Goal: Task Accomplishment & Management: Complete application form

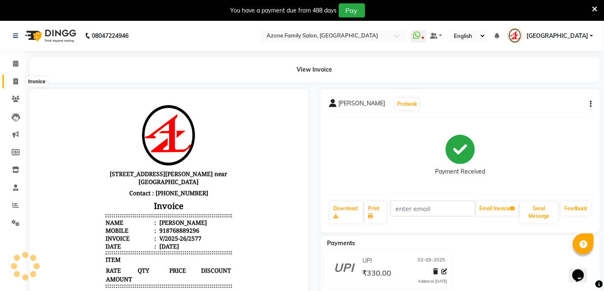
click at [13, 81] on icon at bounding box center [15, 81] width 5 height 6
select select "service"
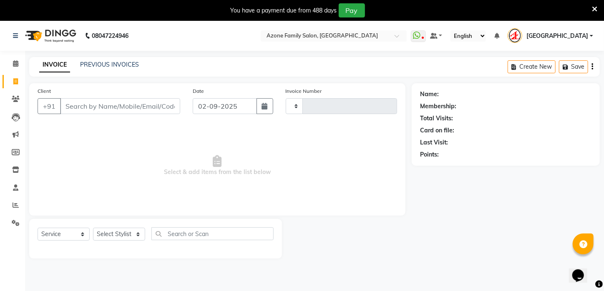
scroll to position [21, 0]
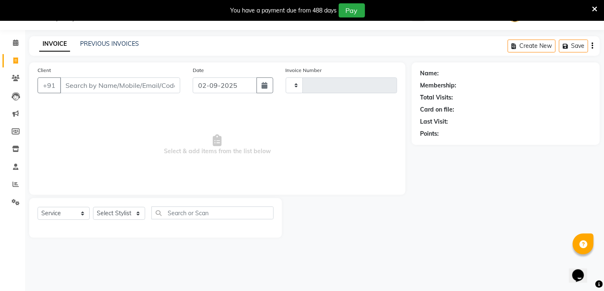
type input "2578"
select select "4296"
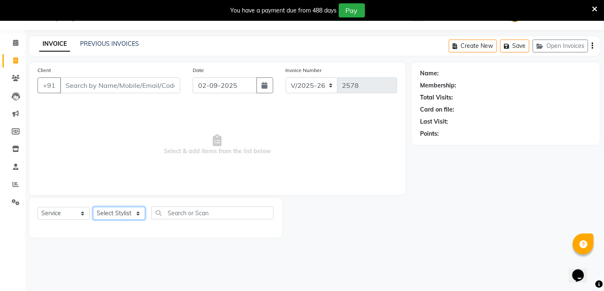
click at [137, 211] on select "Select Stylist" at bounding box center [119, 213] width 52 height 13
select select "23608"
click at [93, 207] on select "Select Stylist [PERSON_NAME] [PERSON_NAME] DEEPIKA [PERSON_NAME] [PERSON_NAME] …" at bounding box center [119, 213] width 52 height 13
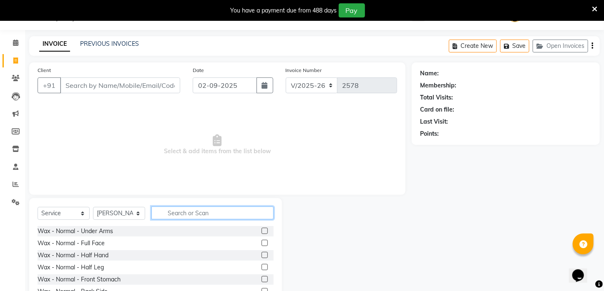
click at [205, 216] on input "text" at bounding box center [212, 213] width 122 height 13
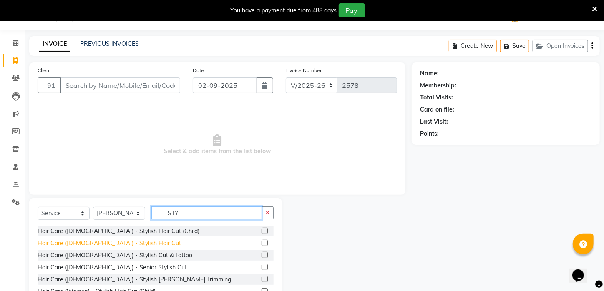
type input "STY"
click at [83, 240] on div "Hair Care ([DEMOGRAPHIC_DATA]) - Stylish Hair Cut" at bounding box center [109, 243] width 143 height 9
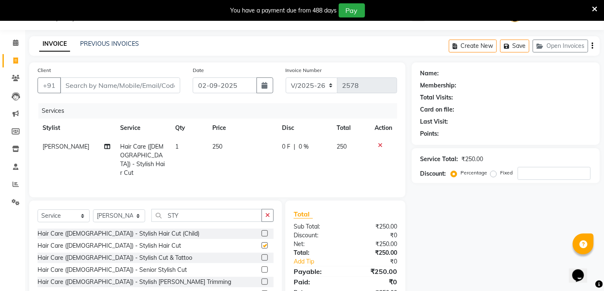
checkbox input "false"
click at [163, 84] on input "Client" at bounding box center [120, 86] width 120 height 16
type input "C"
type input "0"
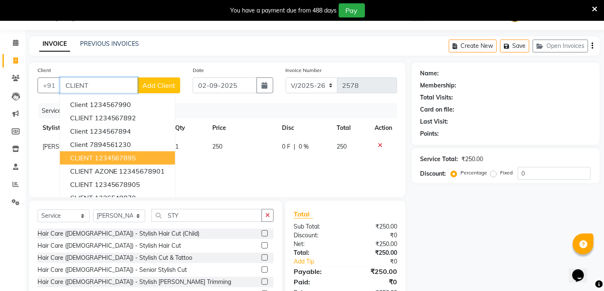
click at [120, 155] on ngb-highlight "1234567895" at bounding box center [116, 158] width 42 height 8
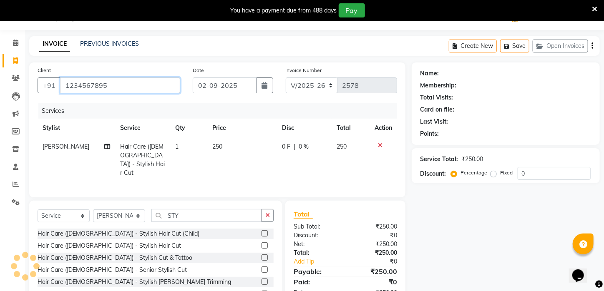
type input "1234567895"
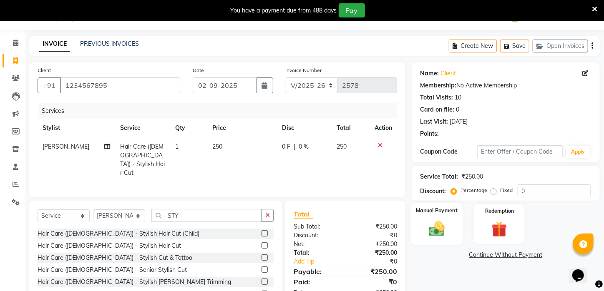
click at [422, 230] on div "Manual Payment" at bounding box center [437, 224] width 52 height 42
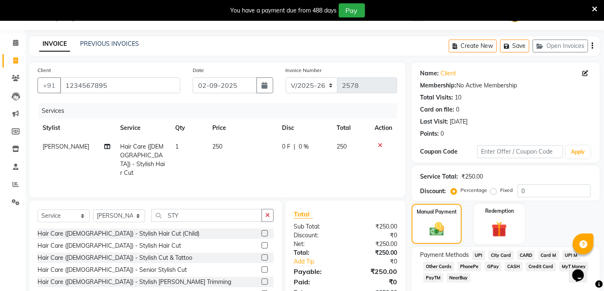
click at [477, 261] on span "UPI" at bounding box center [478, 256] width 13 height 10
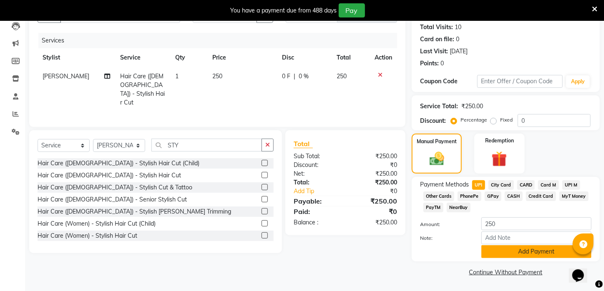
click at [512, 248] on button "Add Payment" at bounding box center [536, 252] width 110 height 13
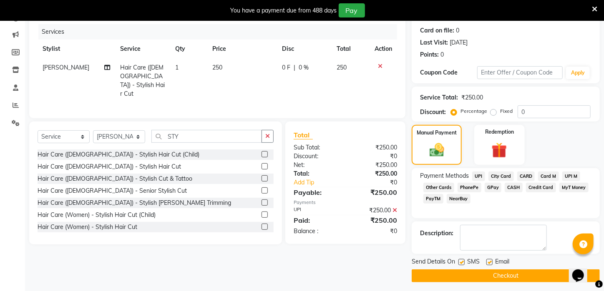
click at [509, 281] on button "Checkout" at bounding box center [506, 276] width 188 height 13
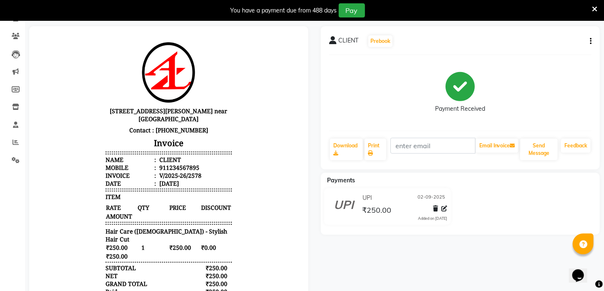
scroll to position [58, 0]
